Goal: Navigation & Orientation: Understand site structure

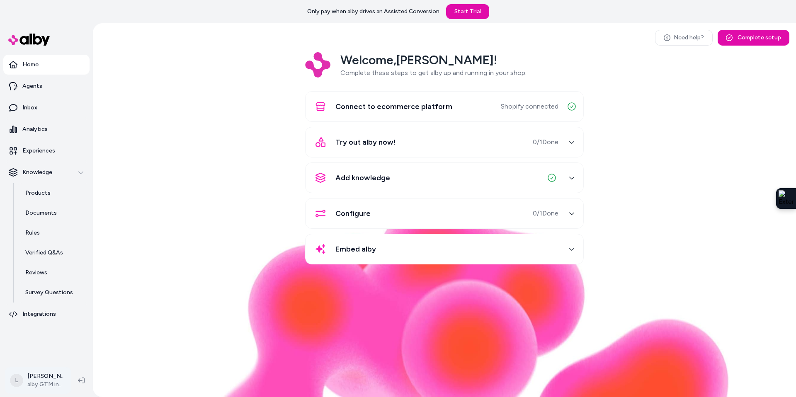
click at [48, 372] on html "Only pay when alby drives an Assisted Conversion Start Trial Home Agents Inbox …" at bounding box center [398, 198] width 796 height 397
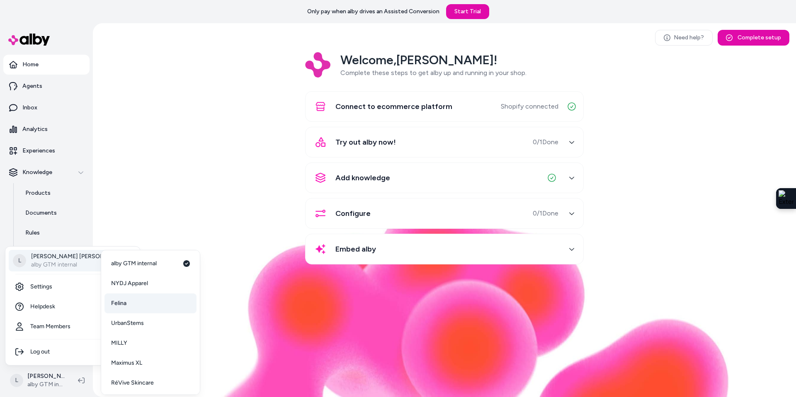
scroll to position [22, 0]
click at [145, 361] on span "RéVive Skincare" at bounding box center [132, 361] width 43 height 8
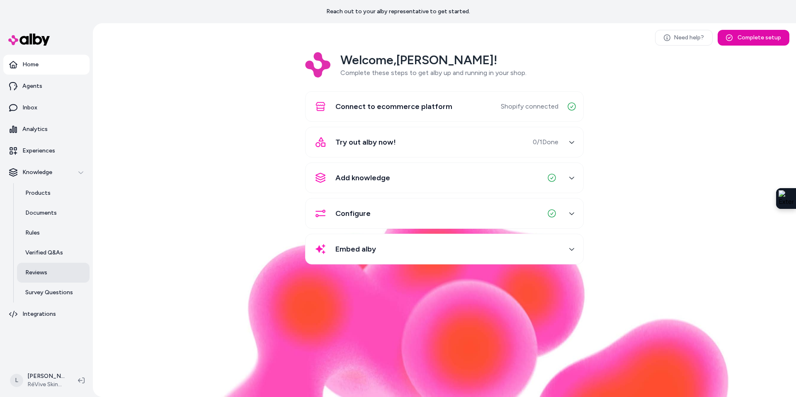
click at [40, 275] on p "Reviews" at bounding box center [36, 272] width 22 height 8
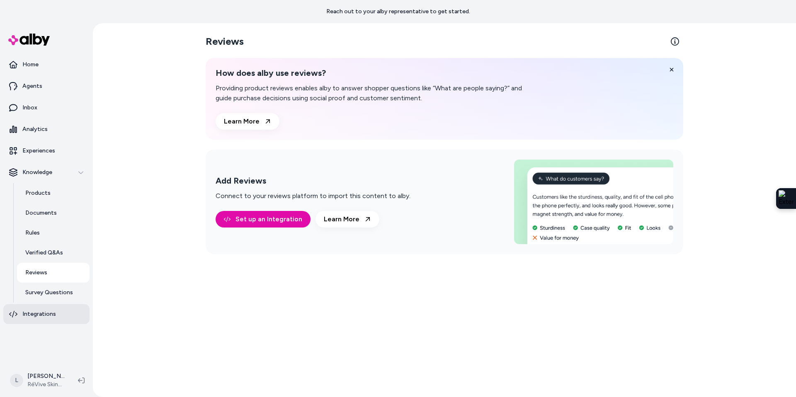
click at [36, 310] on p "Integrations" at bounding box center [39, 314] width 34 height 8
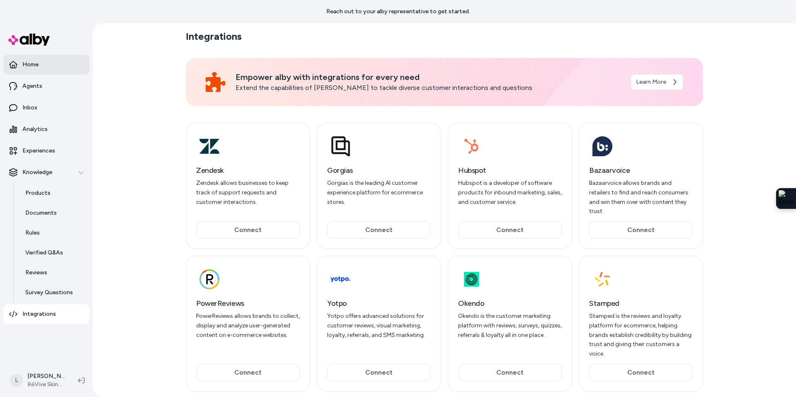
click at [37, 63] on p "Home" at bounding box center [30, 64] width 16 height 8
